Goal: Transaction & Acquisition: Purchase product/service

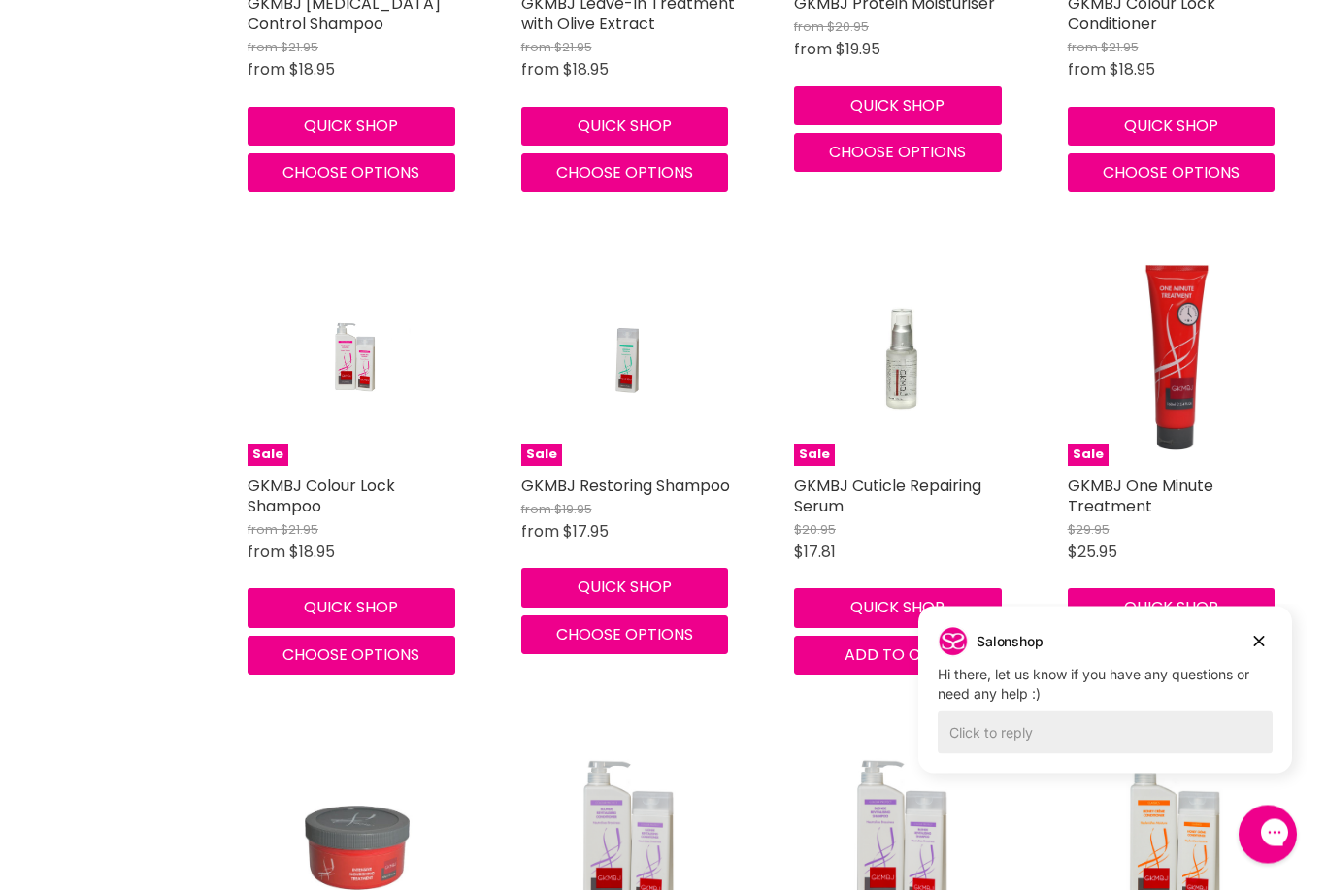
scroll to position [890, 0]
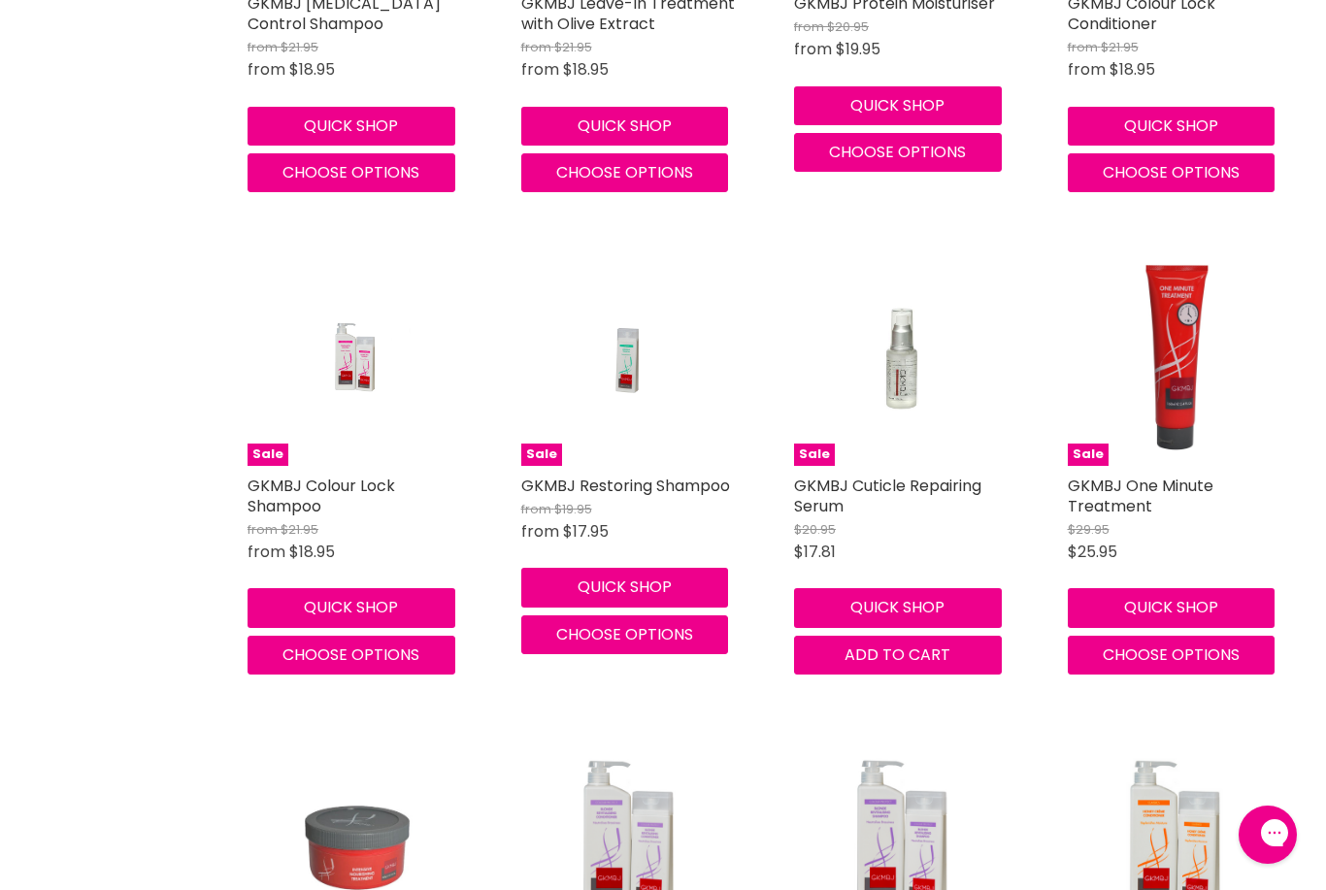
click at [1256, 687] on div "Sale GKMBJ One Minute Treatment $29.95 $25.95 GKMBJ Quick shop Choose options" at bounding box center [1175, 462] width 254 height 463
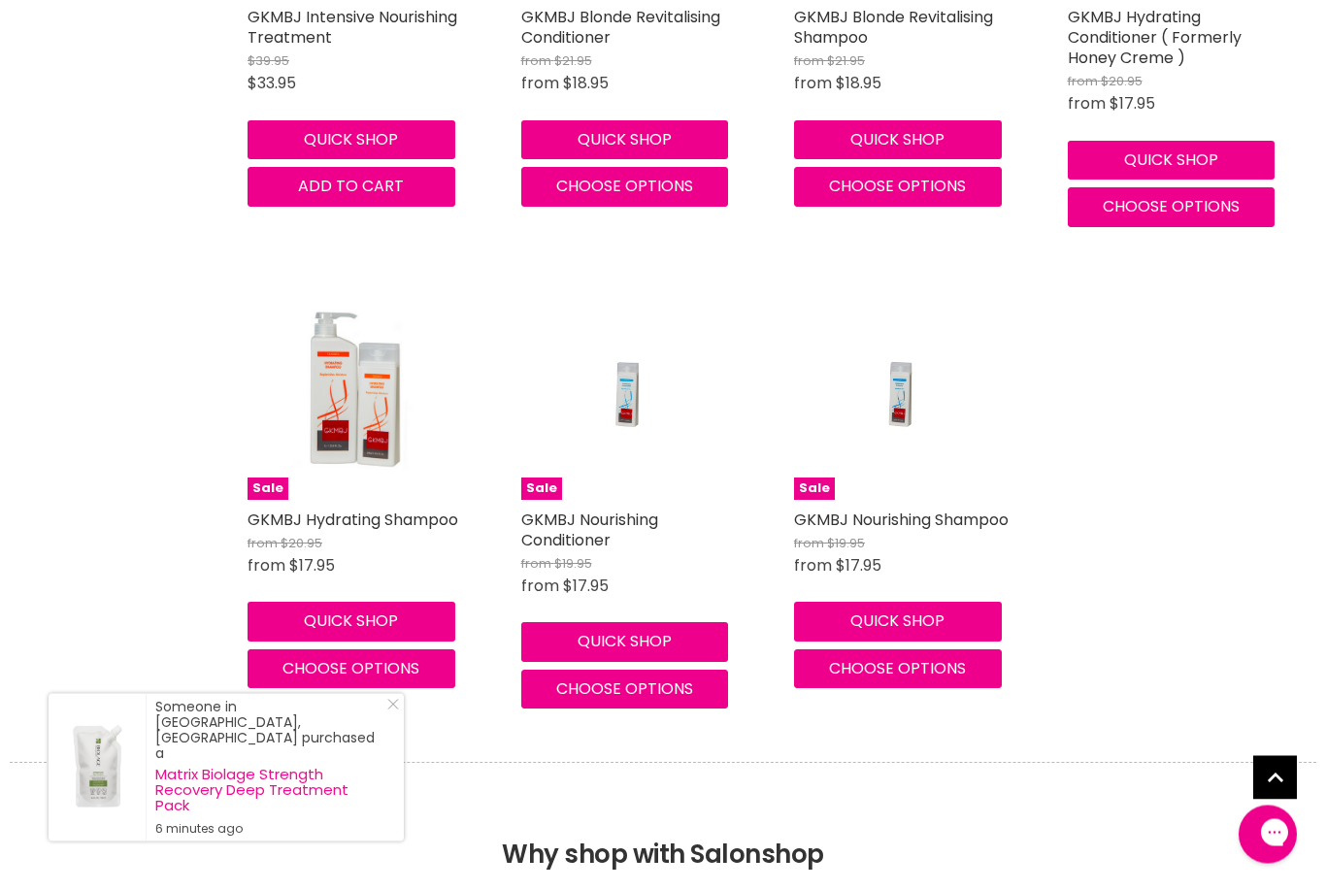
scroll to position [1841, 0]
click at [355, 382] on img "Main content" at bounding box center [356, 393] width 216 height 216
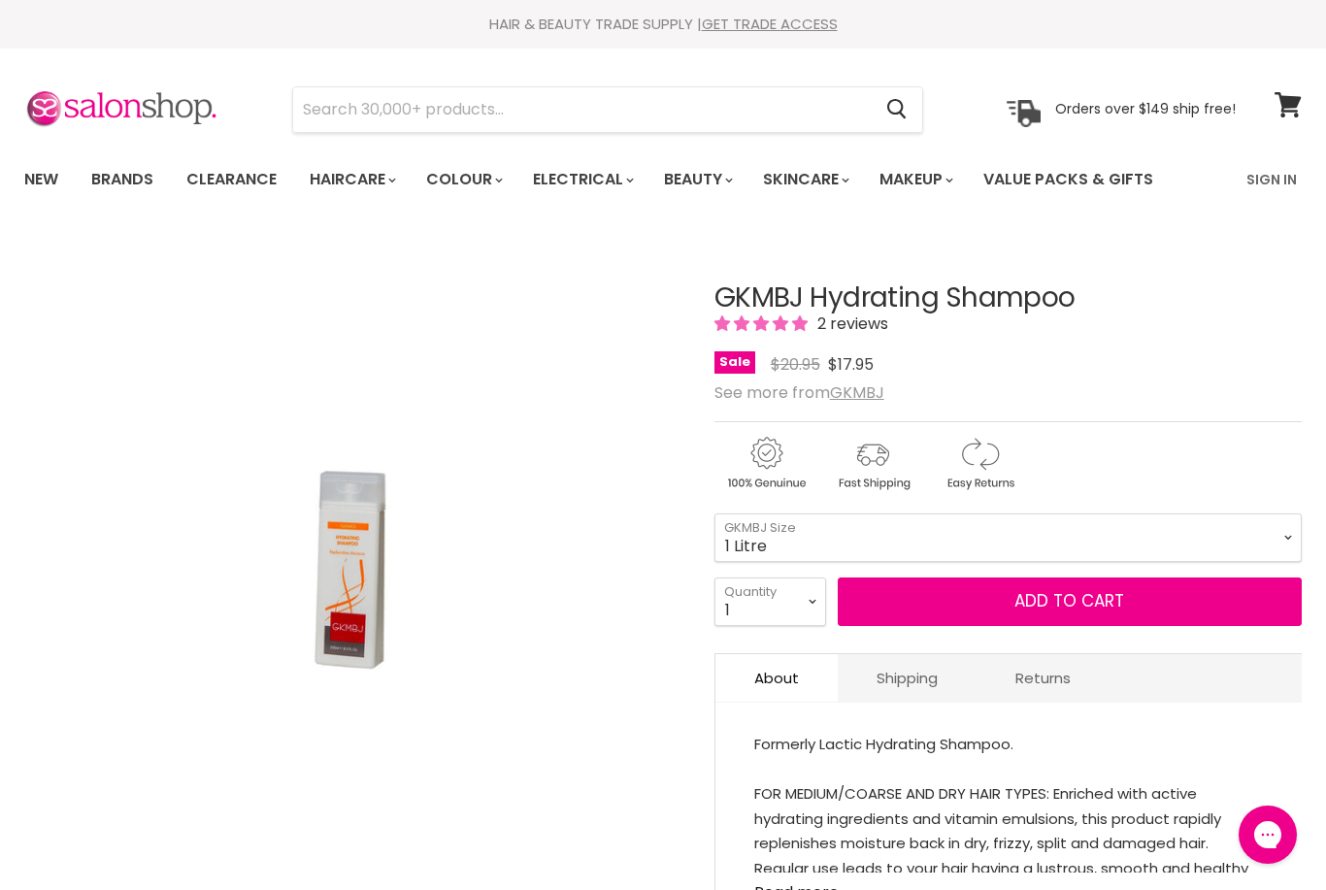
select select "1 Litre"
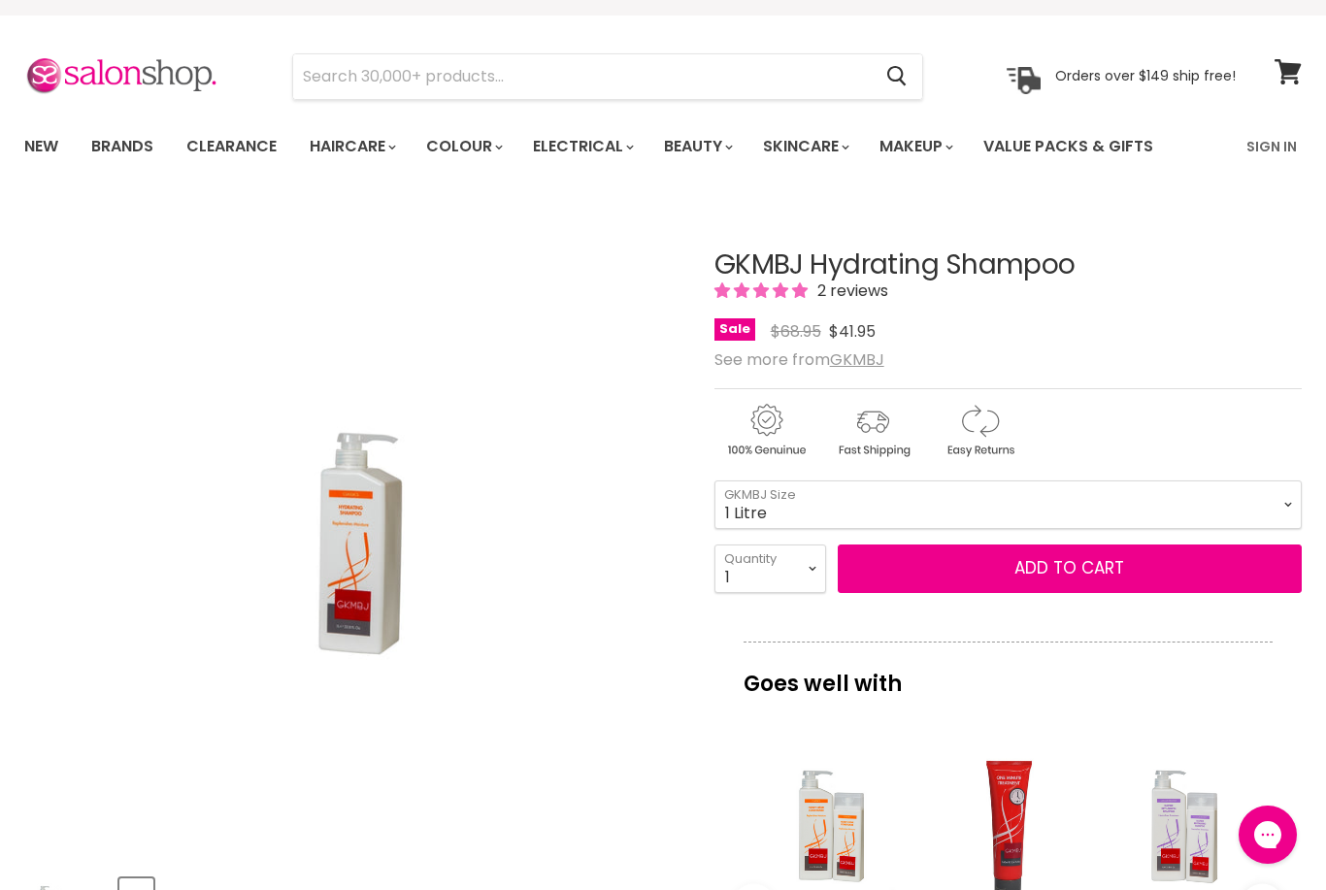
scroll to position [34, 0]
click at [1028, 557] on button "Add to cart" at bounding box center [1070, 568] width 464 height 49
click at [1043, 563] on button "Add to cart" at bounding box center [1070, 568] width 464 height 49
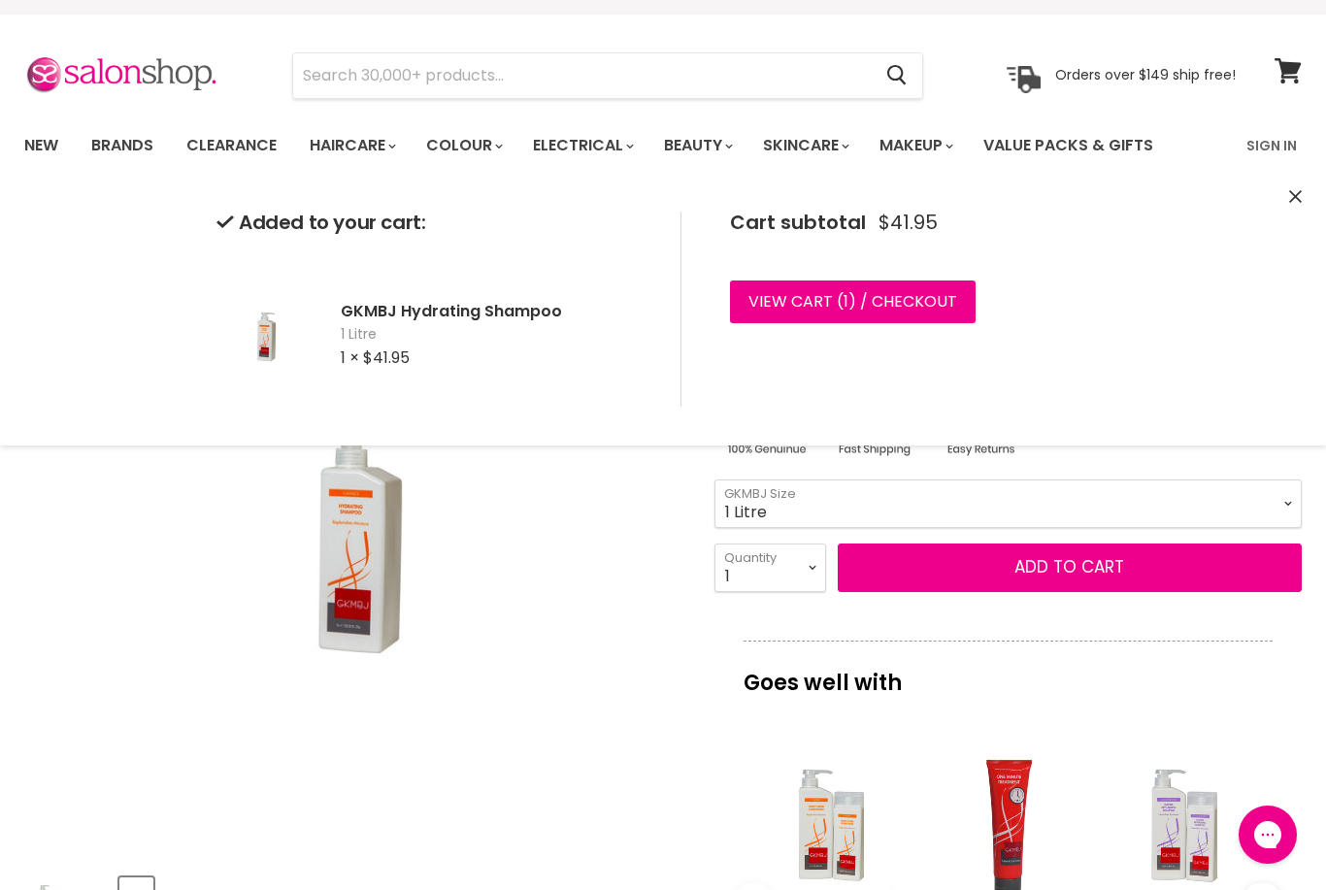
click at [883, 290] on link "View cart ( 1 ) / Checkout" at bounding box center [853, 302] width 246 height 43
